Goal: Check status: Check status

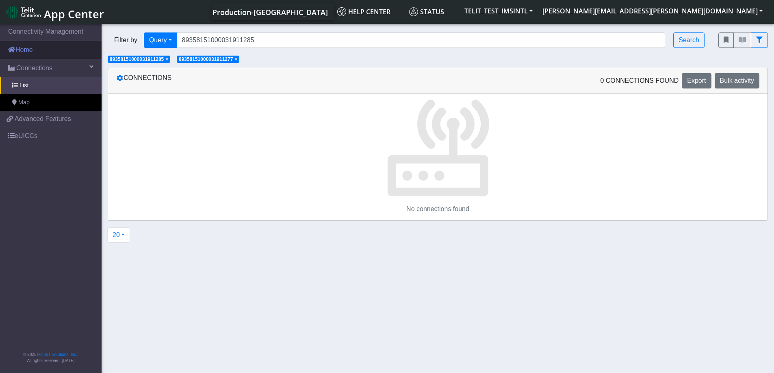
click at [32, 51] on link "Home" at bounding box center [51, 50] width 102 height 18
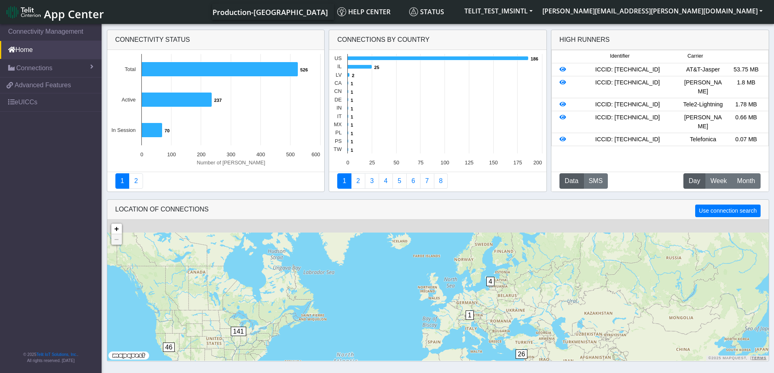
drag, startPoint x: 492, startPoint y: 259, endPoint x: 496, endPoint y: 318, distance: 59.5
click at [496, 318] on div "1 1 1 4 2 26 46 141 + − ©2025 MapQuest, | Terms" at bounding box center [438, 290] width 662 height 141
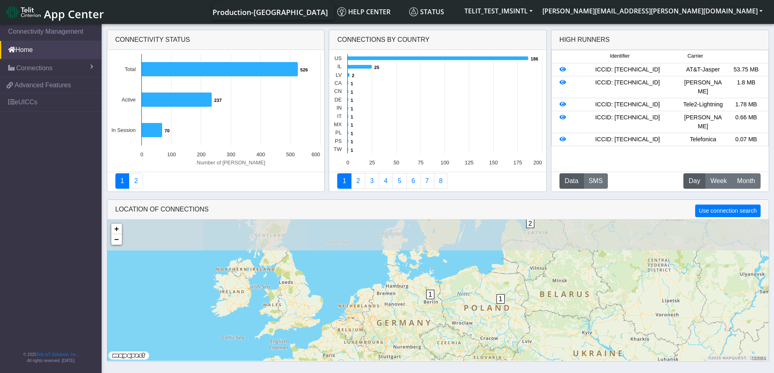
drag, startPoint x: 415, startPoint y: 290, endPoint x: 462, endPoint y: 321, distance: 56.2
click at [461, 321] on div "1 1 1 2 1 2 129 + − ©2025 MapQuest, | Terms" at bounding box center [438, 290] width 662 height 141
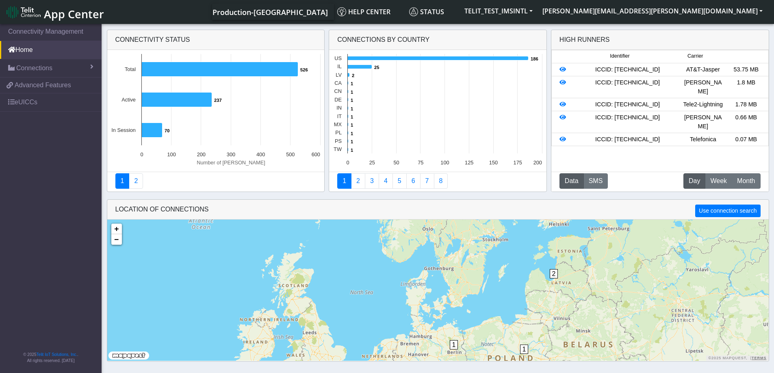
drag, startPoint x: 519, startPoint y: 304, endPoint x: 542, endPoint y: 357, distance: 57.7
click at [542, 357] on div "1 1 1 2 1 2 129 + − ©2025 MapQuest, | Terms" at bounding box center [438, 290] width 662 height 141
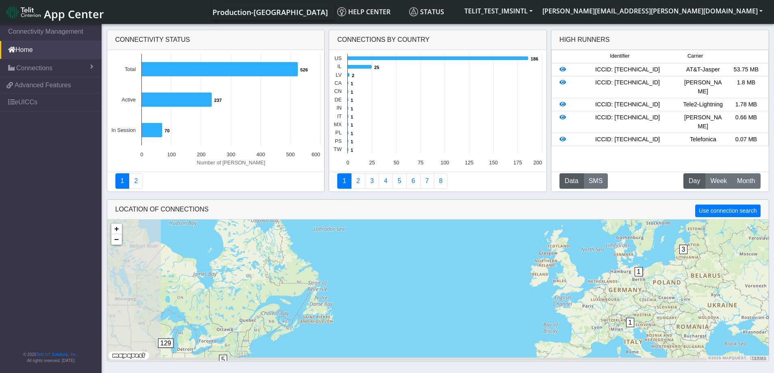
drag, startPoint x: 269, startPoint y: 336, endPoint x: 412, endPoint y: 259, distance: 162.2
click at [412, 259] on div "1 1 3 11 35 5 129 + − ©2025 MapQuest, | Terms" at bounding box center [438, 290] width 662 height 141
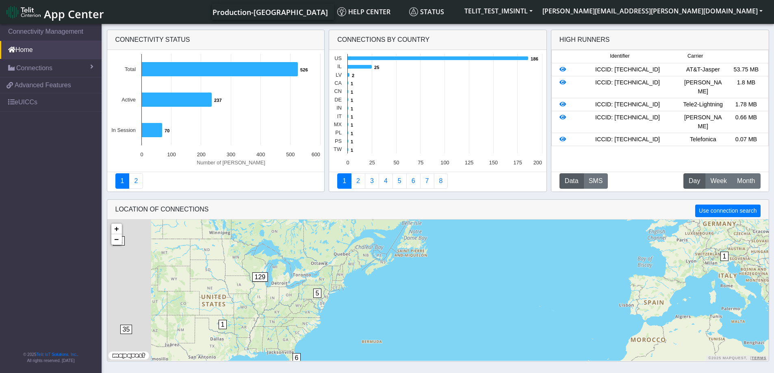
drag, startPoint x: 319, startPoint y: 310, endPoint x: 414, endPoint y: 244, distance: 116.1
click at [414, 244] on div "1 1 3 11 35 5 129 2 26 1 6 + − ©2025 MapQuest, | Terms" at bounding box center [438, 290] width 662 height 141
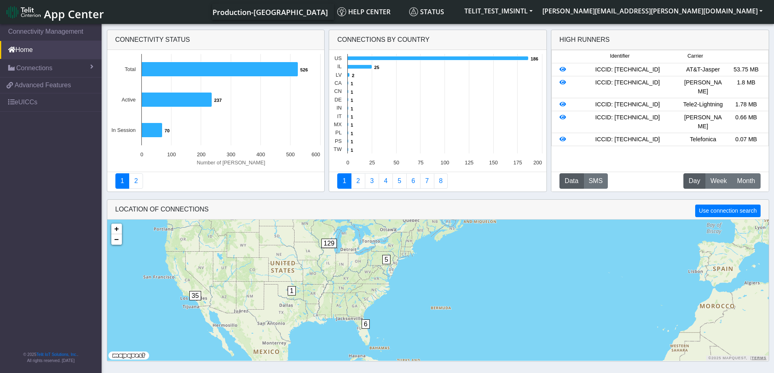
drag, startPoint x: 335, startPoint y: 312, endPoint x: 408, endPoint y: 276, distance: 80.9
click at [408, 276] on div "1 1 3 11 35 5 129 2 26 1 6 1 1 + − ©2025 MapQuest, | Terms" at bounding box center [438, 290] width 662 height 141
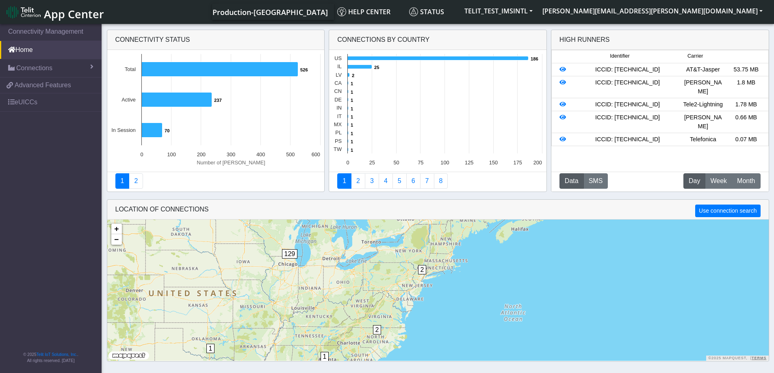
drag, startPoint x: 382, startPoint y: 304, endPoint x: 419, endPoint y: 343, distance: 54.3
click at [419, 343] on div "1 1 1 1 1 26 11 2 33 1 5 1 2 2 129 + − ©2025 MapQuest, | Terms" at bounding box center [438, 290] width 662 height 141
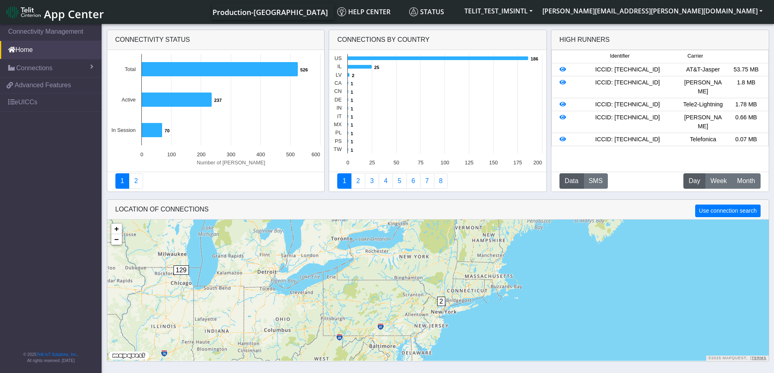
drag, startPoint x: 431, startPoint y: 285, endPoint x: 464, endPoint y: 347, distance: 70.0
click at [464, 347] on div "1 2 1 1 2 2 9 33 2 129 + − ©2025 MapQuest, | Terms" at bounding box center [438, 290] width 662 height 141
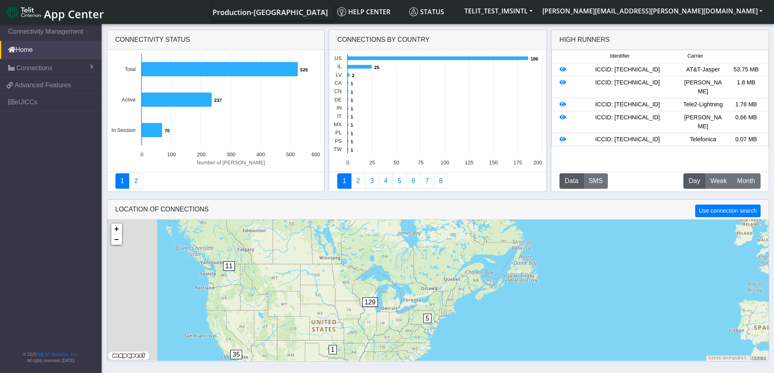
drag, startPoint x: 265, startPoint y: 303, endPoint x: 363, endPoint y: 319, distance: 99.2
click at [362, 319] on div "1 3 2 26 11 35 6 5 129 1 1 1 1 + − ©2025 MapQuest, | Terms" at bounding box center [438, 290] width 662 height 141
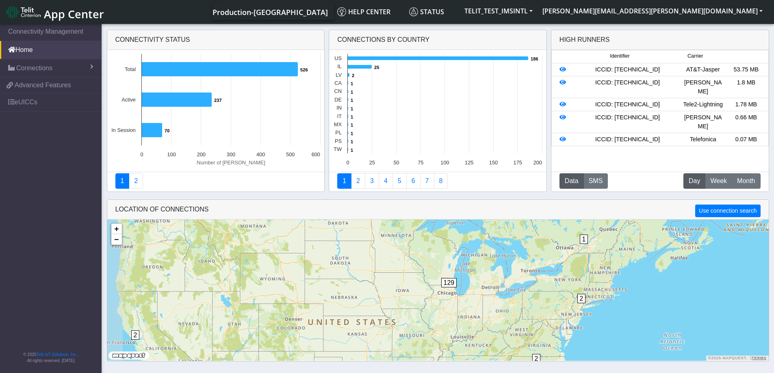
drag, startPoint x: 294, startPoint y: 332, endPoint x: 365, endPoint y: 307, distance: 75.4
click at [365, 308] on div "1 2 1 2 2 11 33 2 129 1 1 1 1 + − ©2025 MapQuest, | Terms" at bounding box center [438, 290] width 662 height 141
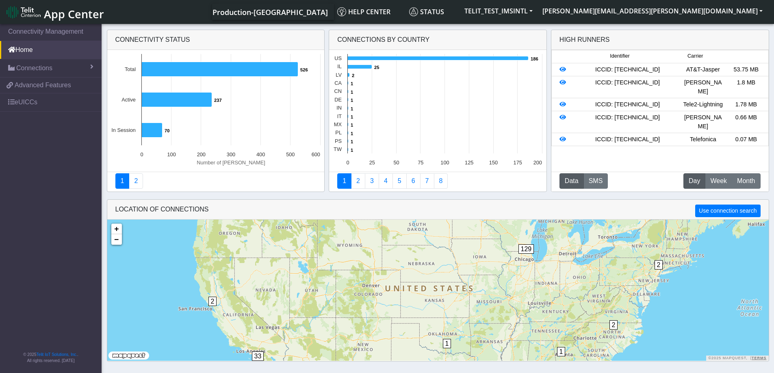
drag, startPoint x: 323, startPoint y: 313, endPoint x: 395, endPoint y: 283, distance: 77.7
click at [395, 283] on div "1 2 1 2 11 33 2 129 1 1 1 5 + − ©2025 MapQuest, | Terms" at bounding box center [438, 290] width 662 height 141
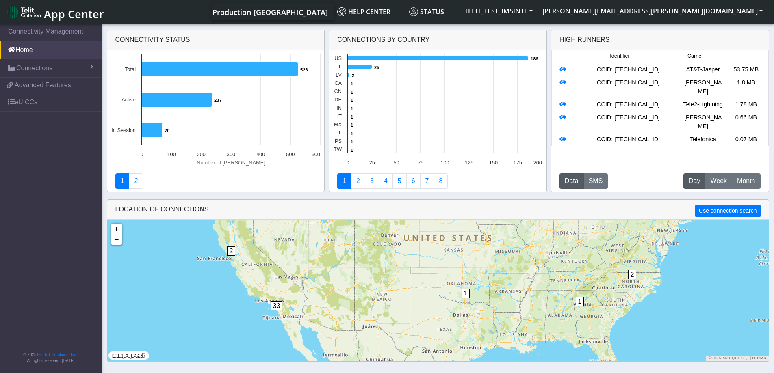
drag, startPoint x: 334, startPoint y: 335, endPoint x: 353, endPoint y: 287, distance: 52.2
click at [353, 287] on div "1 2 1 2 11 33 2 129 1 5 + − ©2025 MapQuest, | Terms" at bounding box center [438, 290] width 662 height 141
click at [353, 287] on div "1 2 1 2 11 33 2 129 1 5 1 + − ©2025 MapQuest, | Terms" at bounding box center [438, 290] width 662 height 141
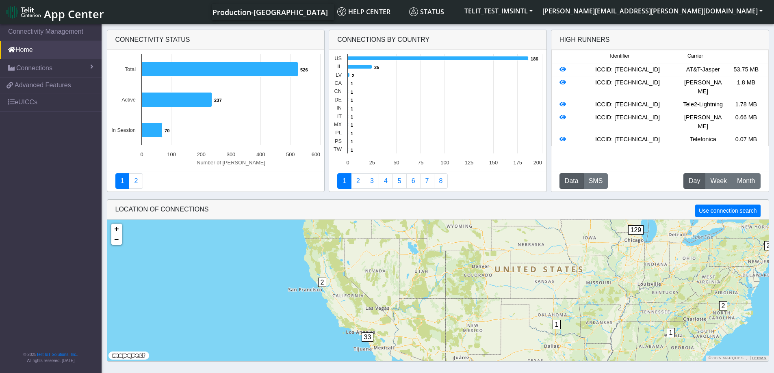
drag, startPoint x: 279, startPoint y: 330, endPoint x: 371, endPoint y: 361, distance: 96.8
click at [371, 361] on div "1 2 1 2 11 33 2 129 1 5 1 + − ©2025 MapQuest, | Terms" at bounding box center [438, 290] width 662 height 141
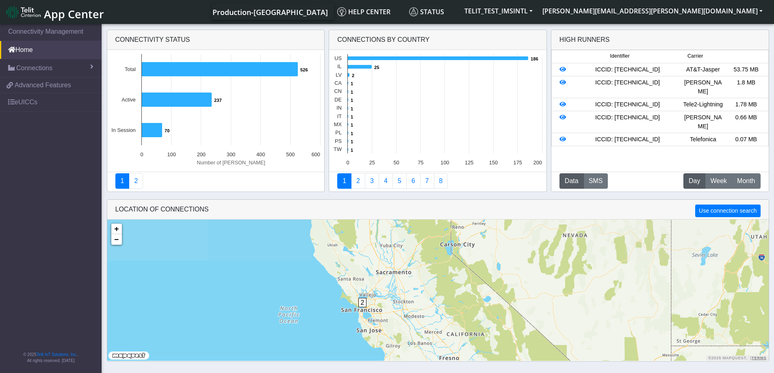
drag, startPoint x: 319, startPoint y: 273, endPoint x: 349, endPoint y: 368, distance: 99.3
click at [349, 368] on section "Connectivity Management Home Connections List Map 43d31cda9616f4f52214e49dbcecc…" at bounding box center [387, 199] width 774 height 354
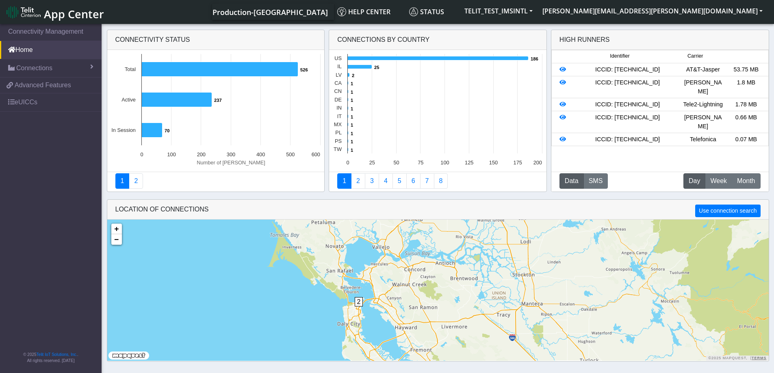
drag, startPoint x: 328, startPoint y: 279, endPoint x: 364, endPoint y: 317, distance: 52.6
click at [364, 317] on div "2 + − ©2025 MapQuest, | Terms" at bounding box center [438, 290] width 662 height 141
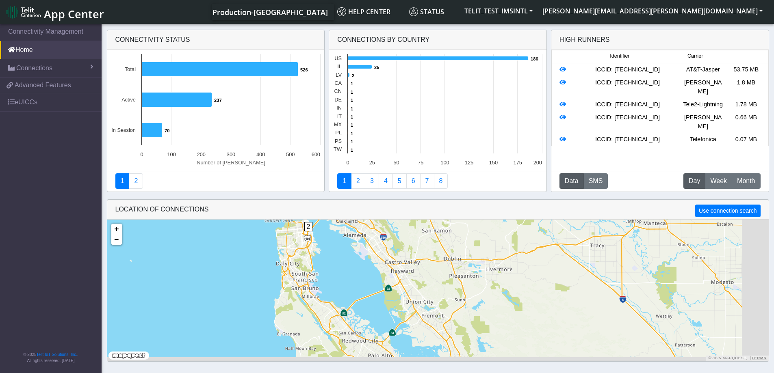
drag, startPoint x: 402, startPoint y: 324, endPoint x: 346, endPoint y: 225, distance: 113.6
click at [346, 224] on div "2 + − ©2025 MapQuest, | Terms" at bounding box center [438, 290] width 662 height 141
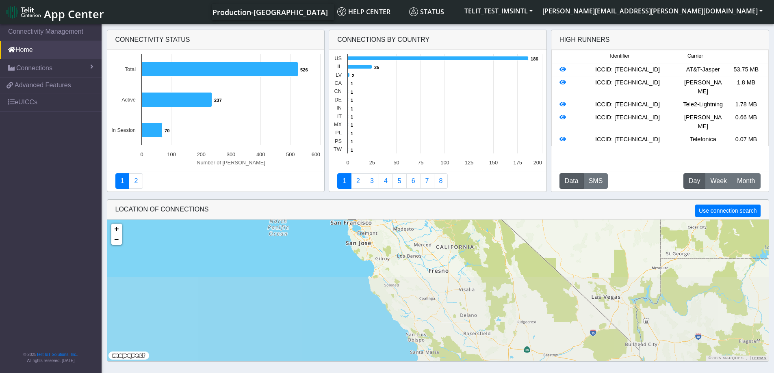
drag, startPoint x: 439, startPoint y: 348, endPoint x: 409, endPoint y: 251, distance: 102.2
click at [409, 252] on div "2 1 + − ©2025 MapQuest, | Terms" at bounding box center [438, 290] width 662 height 141
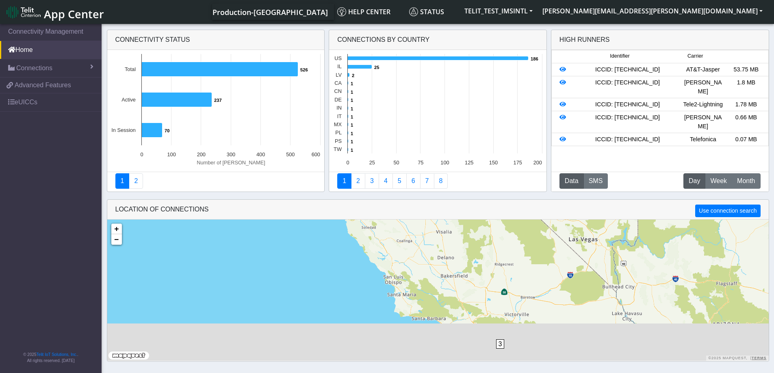
drag, startPoint x: 457, startPoint y: 339, endPoint x: 421, endPoint y: 252, distance: 93.8
click at [421, 252] on div "2 1 3 30 + − ©2025 MapQuest, | Terms" at bounding box center [438, 290] width 662 height 141
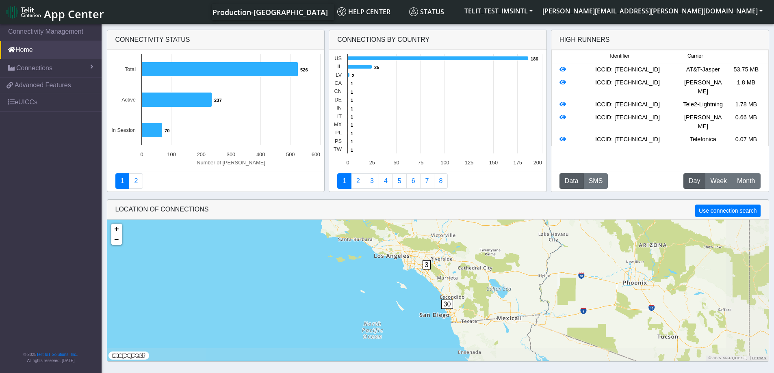
drag, startPoint x: 444, startPoint y: 323, endPoint x: 381, endPoint y: 269, distance: 83.2
click at [381, 269] on div "2 1 3 30 + − ©2025 MapQuest, | Terms" at bounding box center [438, 290] width 662 height 141
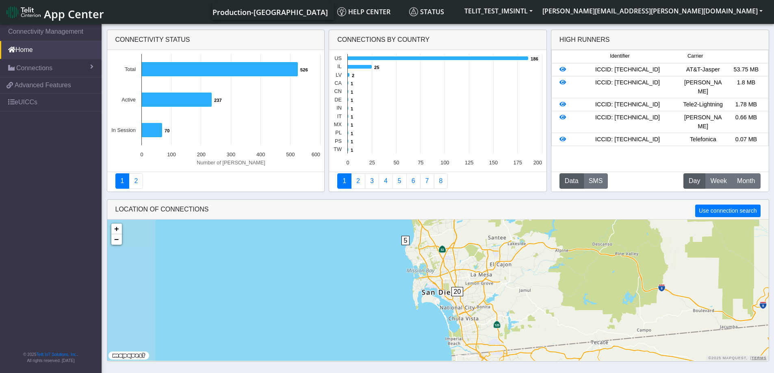
drag, startPoint x: 457, startPoint y: 321, endPoint x: 542, endPoint y: 310, distance: 85.9
click at [542, 310] on div "5 5 20 + − ©2025 MapQuest, | Terms" at bounding box center [438, 290] width 662 height 141
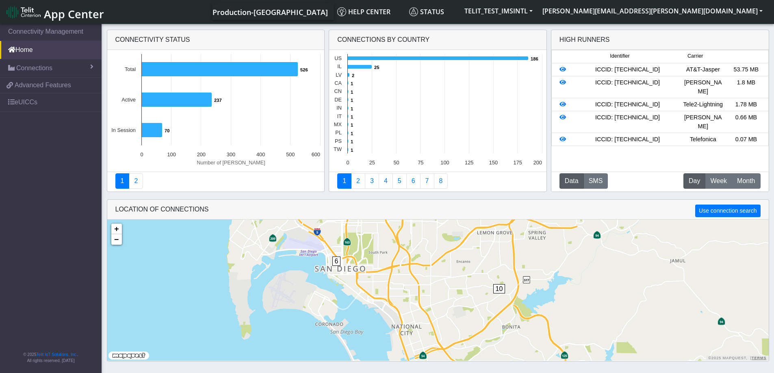
drag, startPoint x: 397, startPoint y: 299, endPoint x: 423, endPoint y: 322, distance: 34.5
click at [423, 322] on div "4 6 10 + − ©2025 MapQuest, | Terms" at bounding box center [438, 290] width 662 height 141
click at [564, 70] on icon at bounding box center [563, 70] width 7 height 6
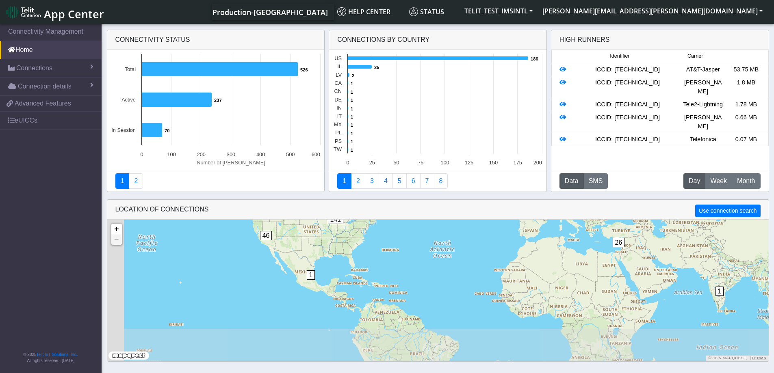
drag, startPoint x: 267, startPoint y: 335, endPoint x: 369, endPoint y: 278, distance: 117.0
click at [369, 278] on div "1 4 2 26 46 141 1 1 + − ©2025 MapQuest, | Terms" at bounding box center [438, 290] width 662 height 141
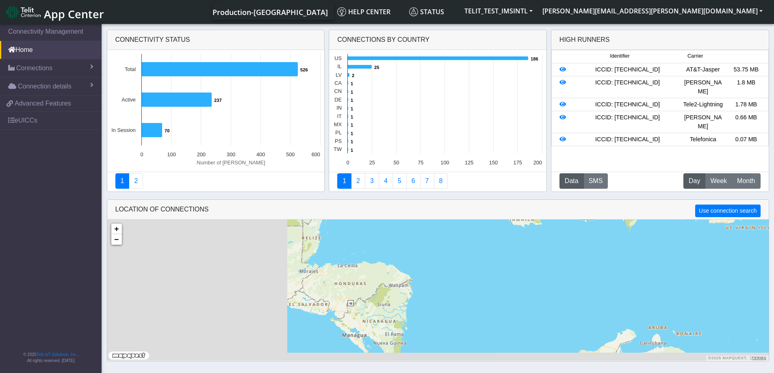
drag, startPoint x: 203, startPoint y: 333, endPoint x: 502, endPoint y: 235, distance: 314.3
click at [502, 235] on div "1 5 + − ©2025 MapQuest, | Terms" at bounding box center [438, 290] width 662 height 141
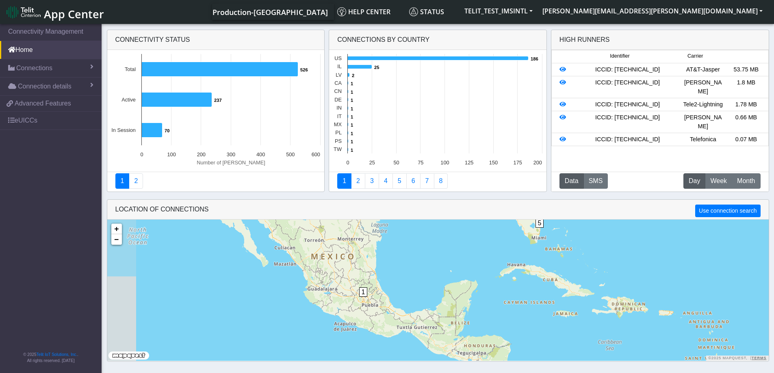
drag, startPoint x: 295, startPoint y: 249, endPoint x: 380, endPoint y: 317, distance: 109.0
click at [380, 317] on div "1 33 5 1 1 + − ©2025 MapQuest, | Terms" at bounding box center [438, 290] width 662 height 141
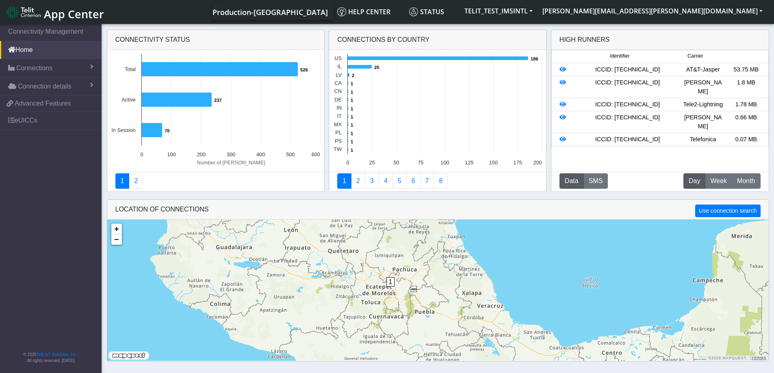
drag, startPoint x: 322, startPoint y: 304, endPoint x: 440, endPoint y: 300, distance: 117.9
click at [440, 300] on div "1 + − ©2025 MapQuest, | Terms" at bounding box center [438, 290] width 662 height 141
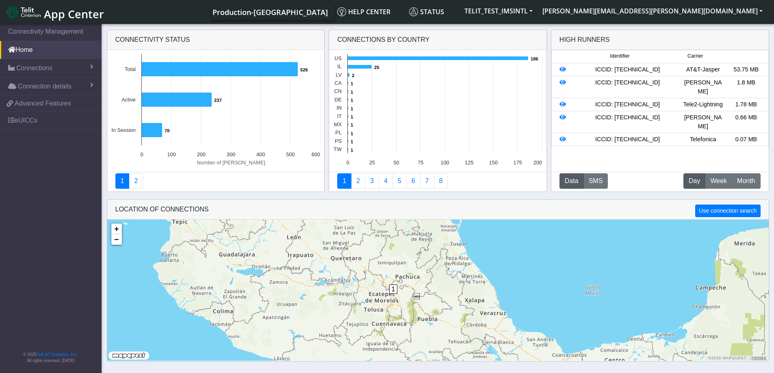
drag, startPoint x: 438, startPoint y: 290, endPoint x: 443, endPoint y: 298, distance: 9.3
click at [443, 298] on div "1 + − ©2025 MapQuest, | Terms" at bounding box center [438, 290] width 662 height 141
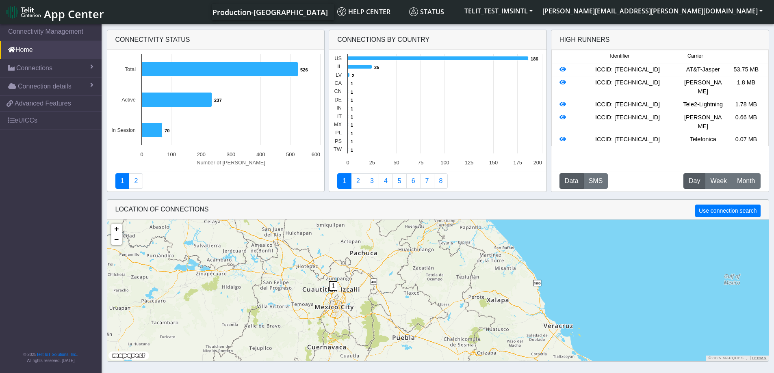
click at [332, 286] on span "1" at bounding box center [333, 286] width 9 height 9
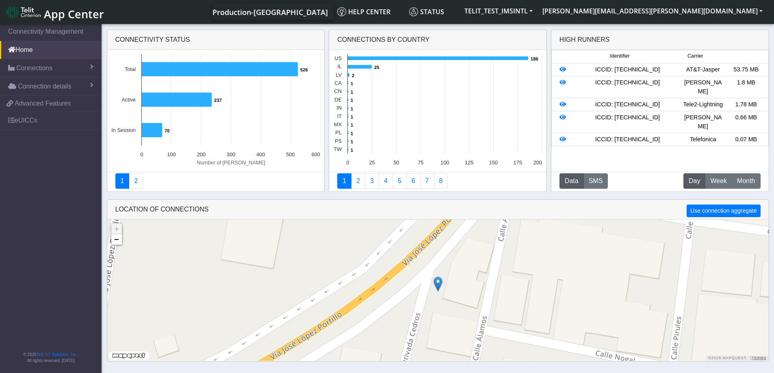
click at [438, 284] on img at bounding box center [438, 284] width 9 height 15
click at [429, 276] on link "Click here" at bounding box center [425, 276] width 22 height 6
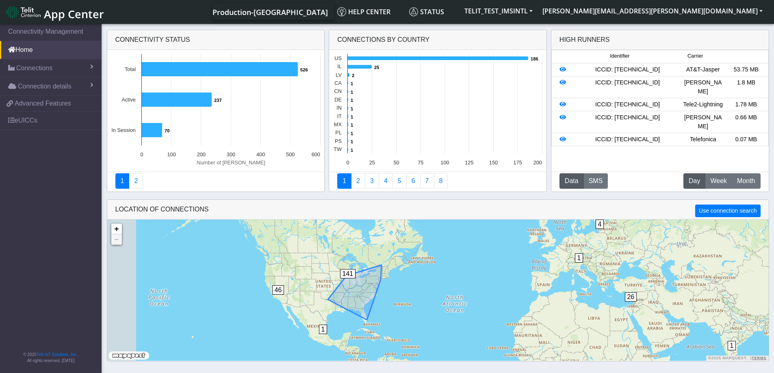
drag, startPoint x: 237, startPoint y: 296, endPoint x: 355, endPoint y: 292, distance: 117.9
click at [355, 292] on div "141" at bounding box center [352, 281] width 24 height 24
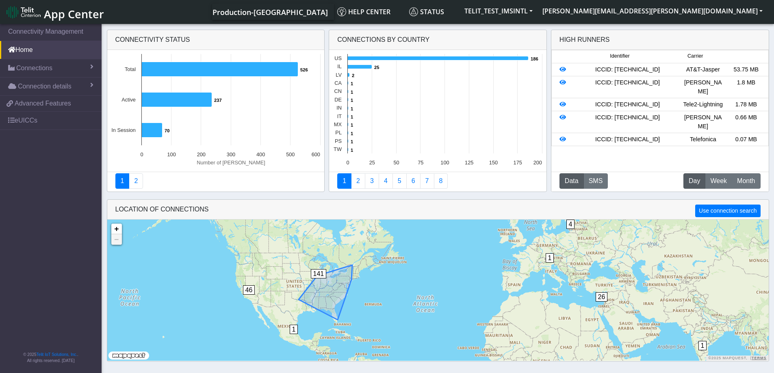
click at [324, 287] on div "141" at bounding box center [323, 281] width 24 height 24
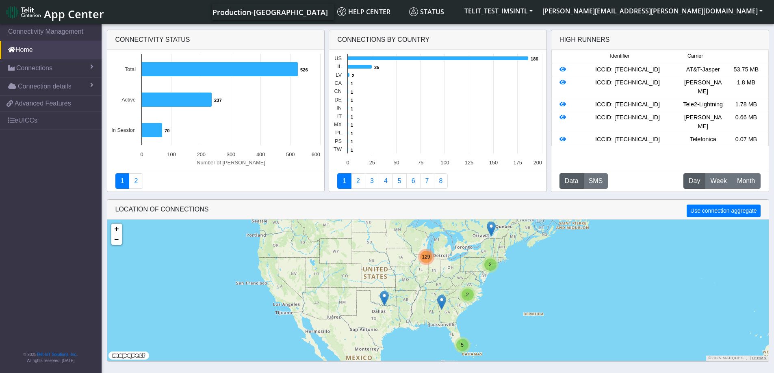
click at [385, 299] on img at bounding box center [384, 298] width 9 height 15
click at [378, 292] on link "Click here" at bounding box center [371, 290] width 22 height 6
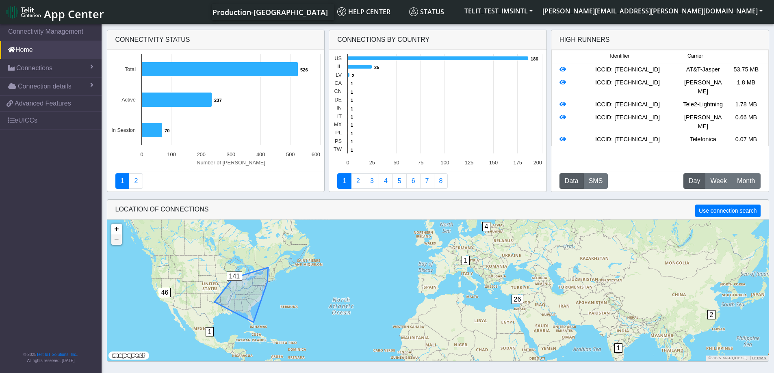
click at [246, 283] on div "141" at bounding box center [239, 284] width 24 height 24
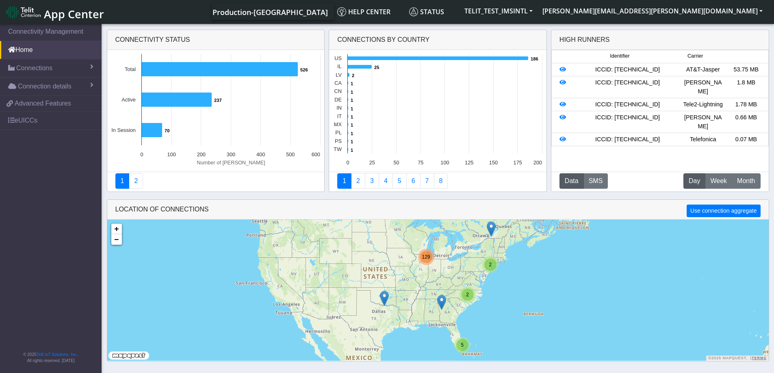
click at [440, 300] on img at bounding box center [441, 302] width 9 height 15
click at [427, 294] on link "Click here" at bounding box center [428, 294] width 22 height 6
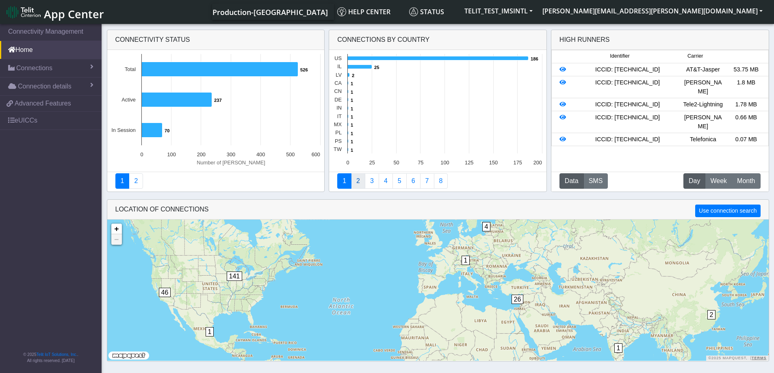
click at [356, 180] on link "2" at bounding box center [358, 181] width 14 height 15
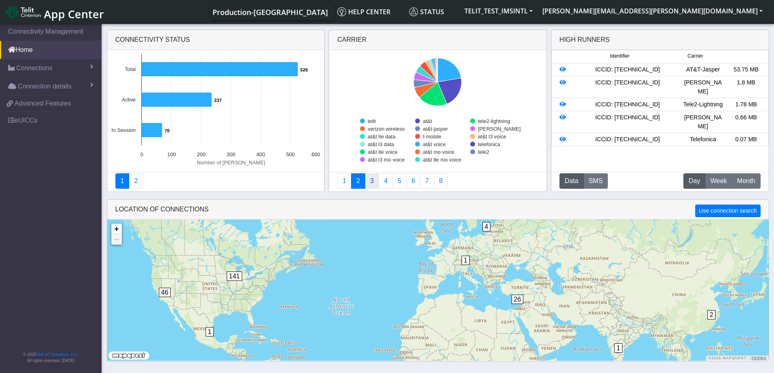
click at [371, 182] on link "3" at bounding box center [372, 181] width 14 height 15
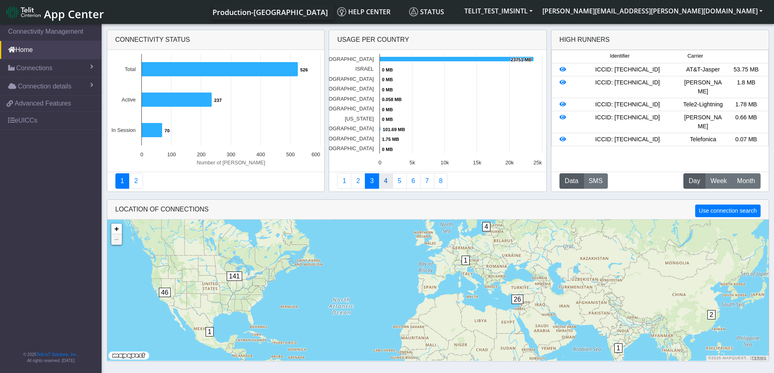
click at [386, 183] on link "4" at bounding box center [386, 181] width 14 height 15
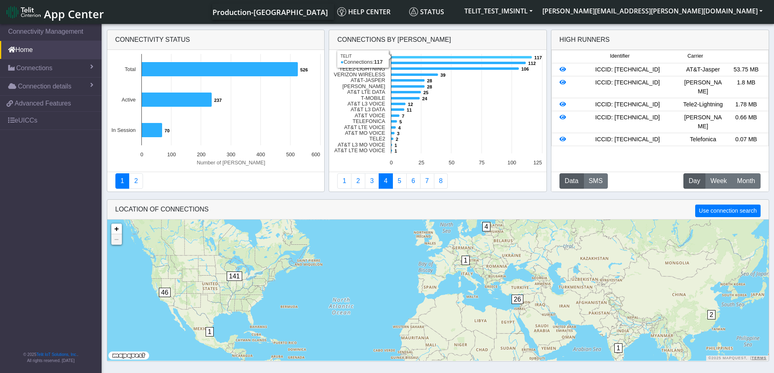
click at [423, 57] on icon at bounding box center [461, 57] width 141 height 3
click at [363, 61] on rect at bounding box center [437, 111] width 217 height 122
click at [521, 299] on span "26" at bounding box center [518, 299] width 12 height 9
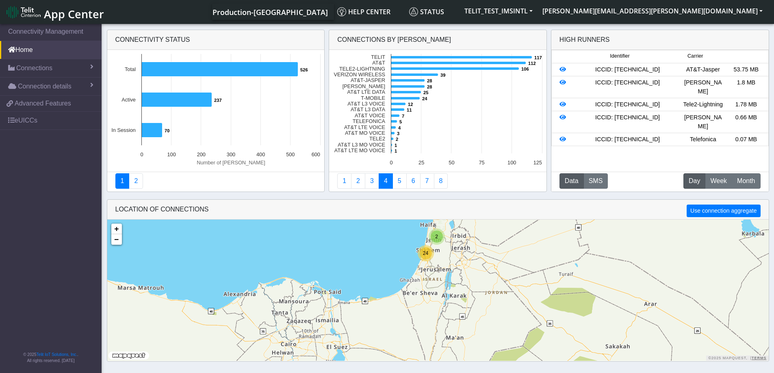
drag, startPoint x: 413, startPoint y: 274, endPoint x: 428, endPoint y: 296, distance: 26.8
click at [428, 296] on div "2 24 + − ©2025 MapQuest, | Terms" at bounding box center [438, 290] width 662 height 141
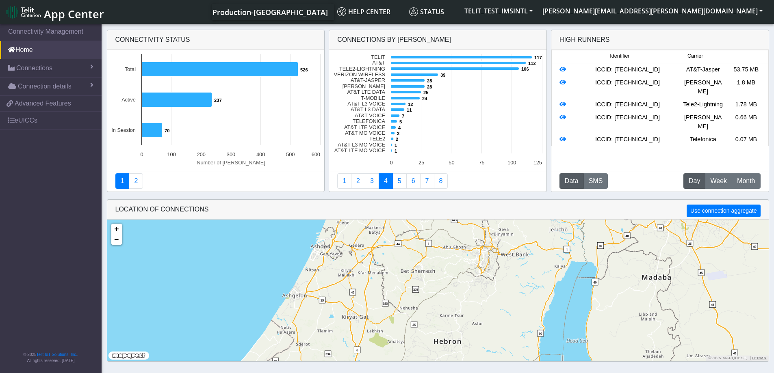
drag, startPoint x: 404, startPoint y: 269, endPoint x: 484, endPoint y: 337, distance: 105.2
click at [484, 337] on div "8 + − ©2025 MapQuest, | Terms" at bounding box center [438, 290] width 662 height 141
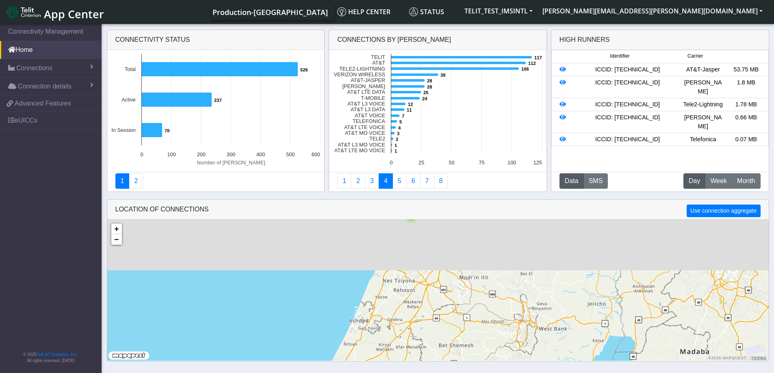
drag, startPoint x: 446, startPoint y: 285, endPoint x: 484, endPoint y: 360, distance: 84.7
click at [484, 360] on div "8 13 + − ©2025 MapQuest, | Terms" at bounding box center [438, 290] width 662 height 141
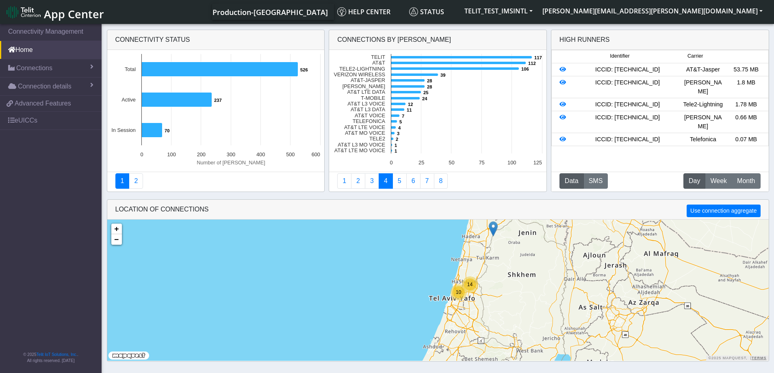
drag, startPoint x: 429, startPoint y: 274, endPoint x: 443, endPoint y: 307, distance: 35.9
click at [443, 307] on div "14 10 + − ©2025 MapQuest, | Terms" at bounding box center [438, 290] width 662 height 141
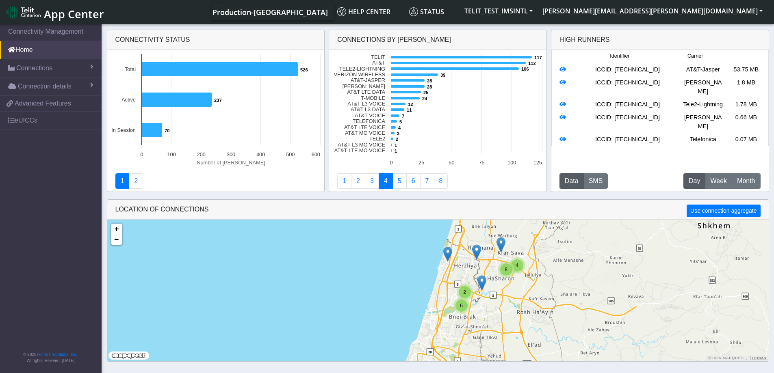
drag, startPoint x: 487, startPoint y: 287, endPoint x: 470, endPoint y: 327, distance: 42.8
click at [470, 327] on div "4 8 2 6 + − ©2025 MapQuest, | Terms" at bounding box center [438, 290] width 662 height 141
click at [706, 214] on button "Use connection aggregate" at bounding box center [724, 211] width 74 height 13
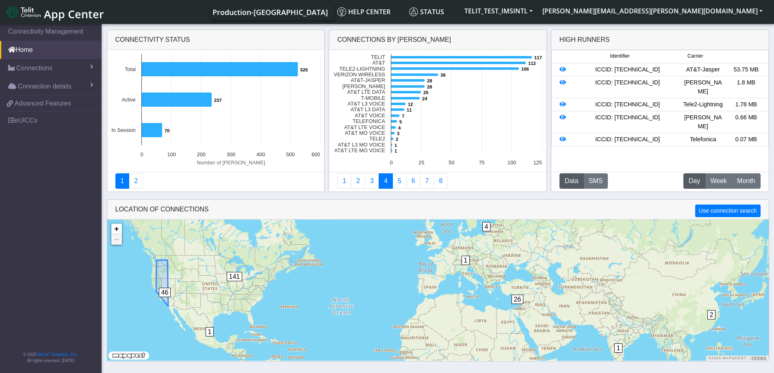
click at [163, 289] on span "46" at bounding box center [165, 292] width 12 height 9
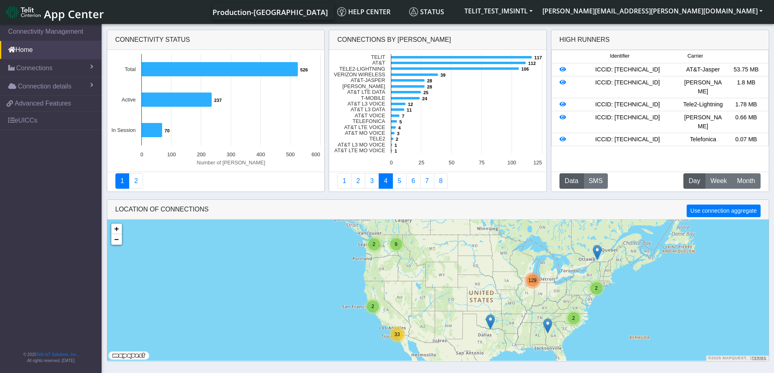
click at [446, 303] on div "2 2 2 2 9 33 129 + − ©2025 MapQuest, | Terms" at bounding box center [438, 290] width 662 height 141
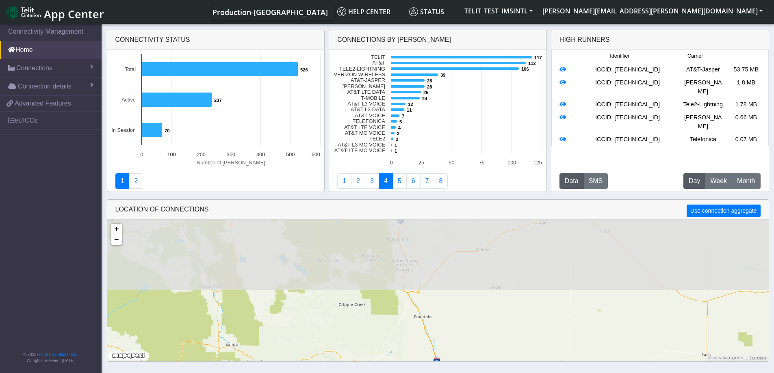
drag, startPoint x: 493, startPoint y: 272, endPoint x: 479, endPoint y: 361, distance: 90.1
click at [479, 361] on div "LOCATION OF CONNECTIONS Use connection aggregate Loading... + − ©2025 MapQuest,…" at bounding box center [438, 281] width 662 height 163
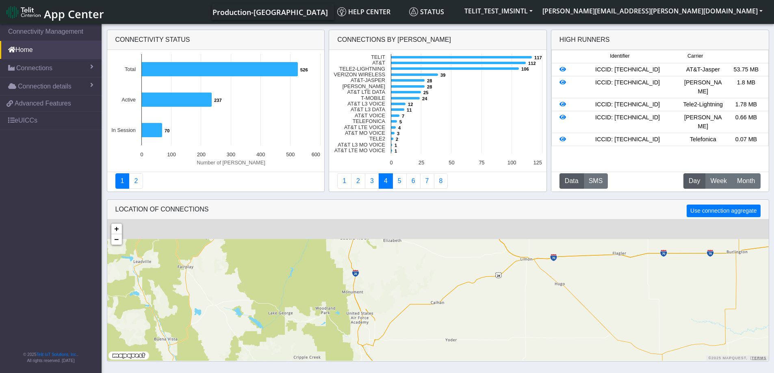
drag, startPoint x: 512, startPoint y: 294, endPoint x: 463, endPoint y: 353, distance: 77.3
click at [463, 353] on div "+ − ©2025 MapQuest, | Terms" at bounding box center [438, 290] width 662 height 141
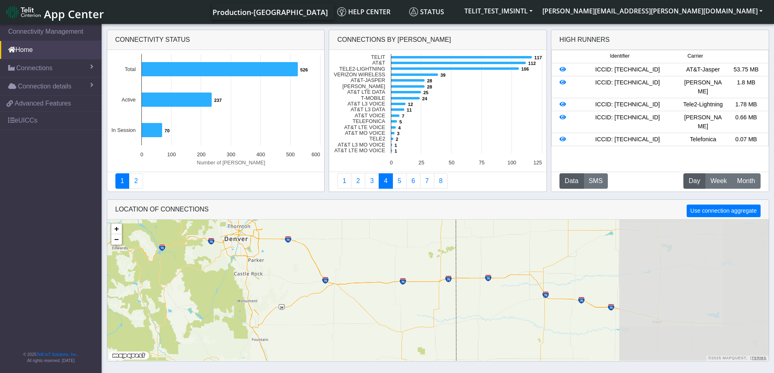
drag, startPoint x: 598, startPoint y: 322, endPoint x: 423, endPoint y: 311, distance: 174.7
click at [423, 311] on div "+ − ©2025 MapQuest, | Terms" at bounding box center [438, 290] width 662 height 141
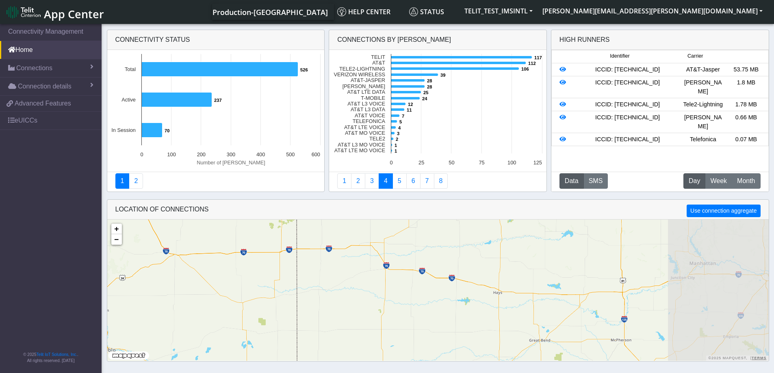
drag, startPoint x: 493, startPoint y: 307, endPoint x: 331, endPoint y: 278, distance: 164.0
click at [331, 278] on div "+ − ©2025 MapQuest, | Terms" at bounding box center [438, 290] width 662 height 141
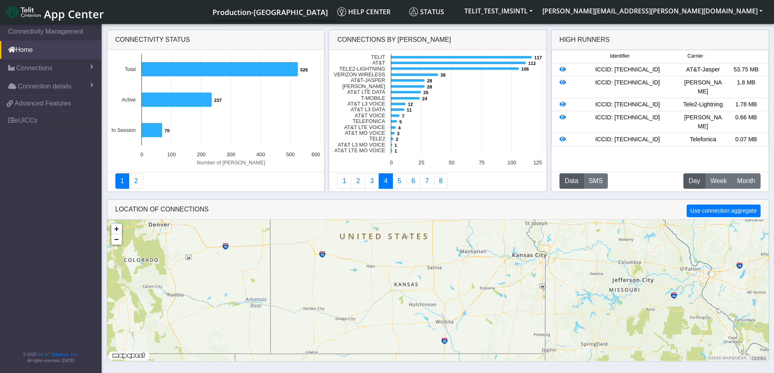
drag, startPoint x: 627, startPoint y: 302, endPoint x: 488, endPoint y: 272, distance: 141.9
click at [488, 272] on div "2 2 127 + − ©2025 MapQuest, | Terms" at bounding box center [438, 290] width 662 height 141
click at [33, 107] on span "Advanced Features" at bounding box center [43, 104] width 56 height 10
click at [36, 68] on span "Connections" at bounding box center [34, 68] width 36 height 10
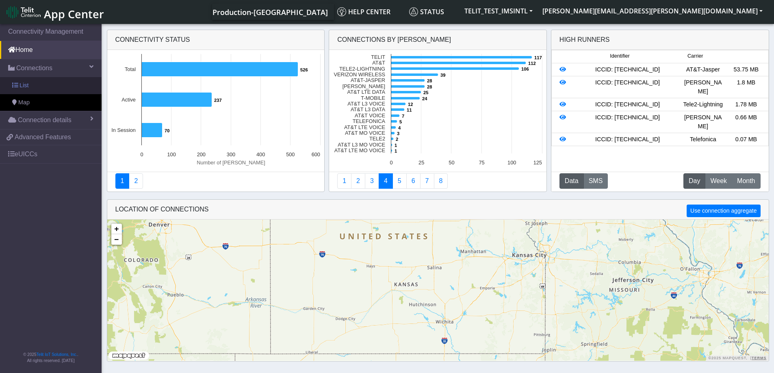
click at [27, 85] on span "List" at bounding box center [24, 85] width 9 height 9
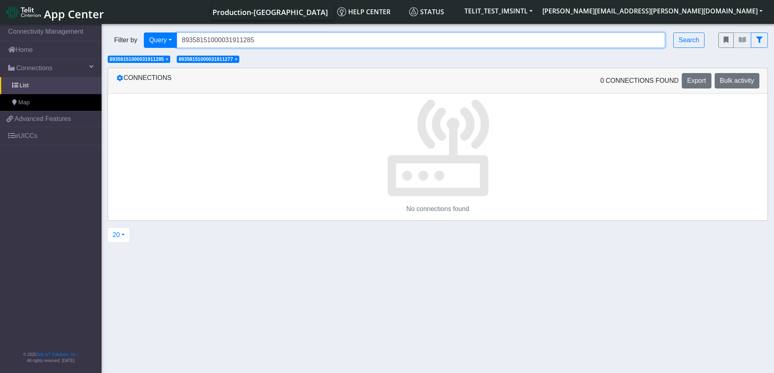
click at [263, 42] on input "89358151000031911285" at bounding box center [421, 40] width 489 height 15
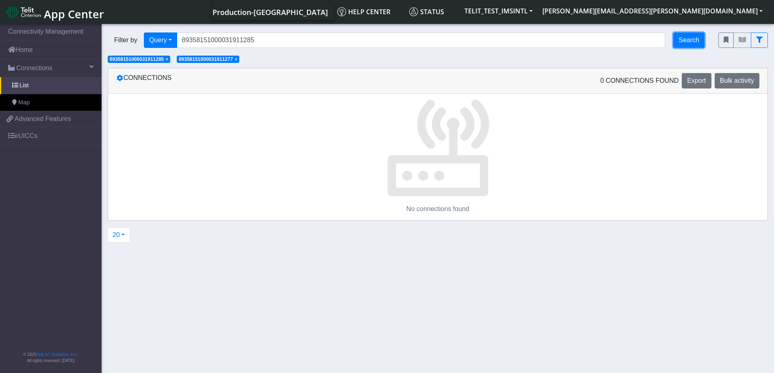
click at [685, 39] on button "Search" at bounding box center [688, 40] width 31 height 15
click at [237, 61] on span "×" at bounding box center [235, 59] width 3 height 6
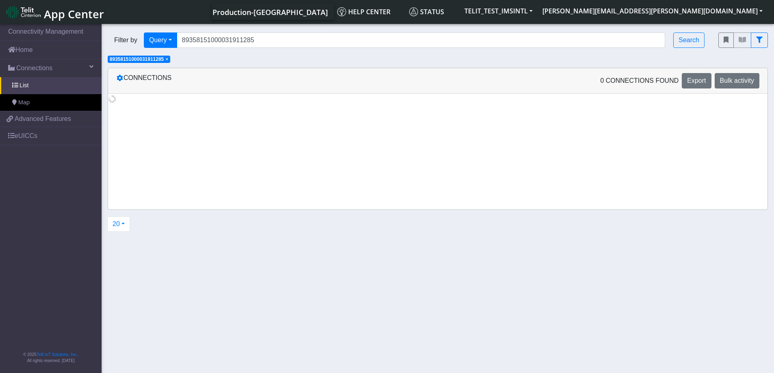
click at [168, 60] on span "×" at bounding box center [166, 59] width 3 height 6
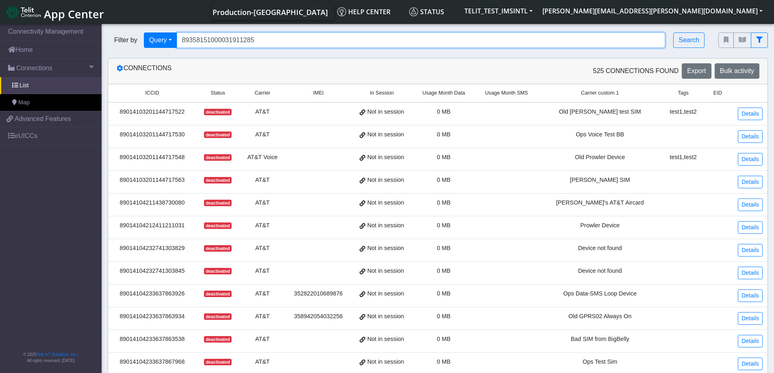
click at [268, 37] on input "89358151000031911285" at bounding box center [421, 40] width 489 height 15
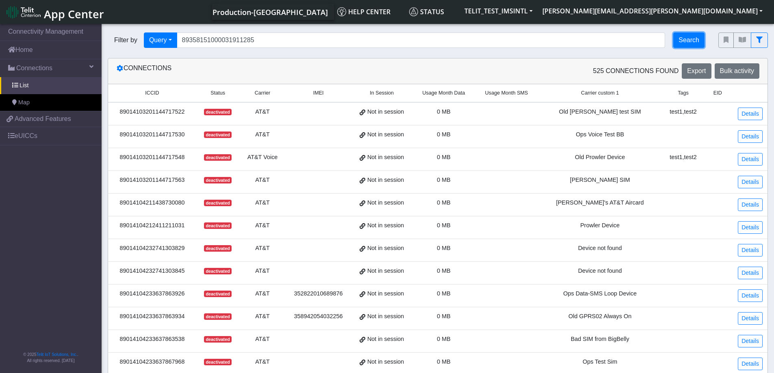
click at [686, 41] on button "Search" at bounding box center [688, 40] width 31 height 15
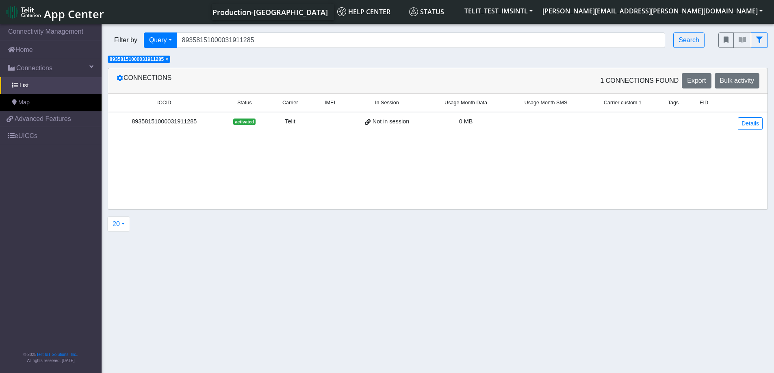
click at [158, 122] on div "89358151000031911285" at bounding box center [164, 121] width 103 height 9
